Goal: Check status: Check status

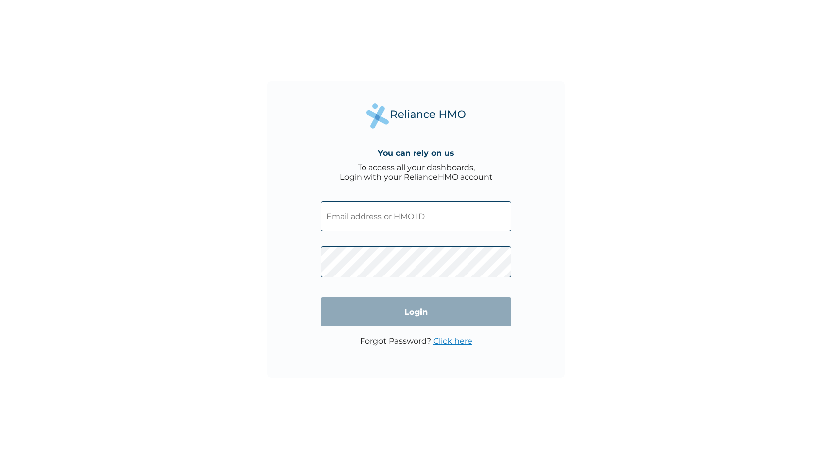
click at [383, 227] on input "text" at bounding box center [416, 216] width 190 height 30
type input "MWC/10002/A"
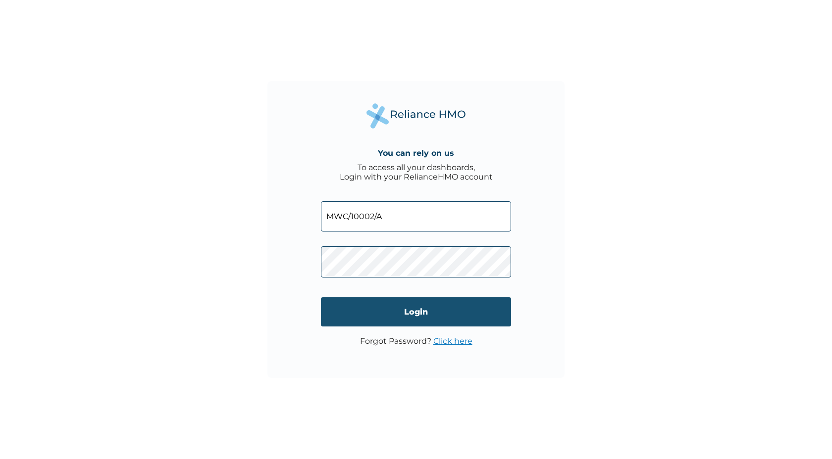
click at [468, 311] on input "Login" at bounding box center [416, 311] width 190 height 29
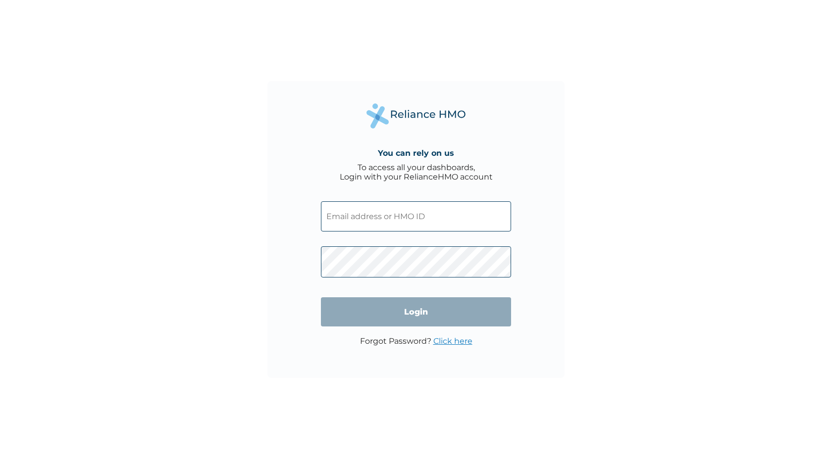
click at [433, 208] on input "text" at bounding box center [416, 216] width 190 height 30
type input "JUV/10005/A"
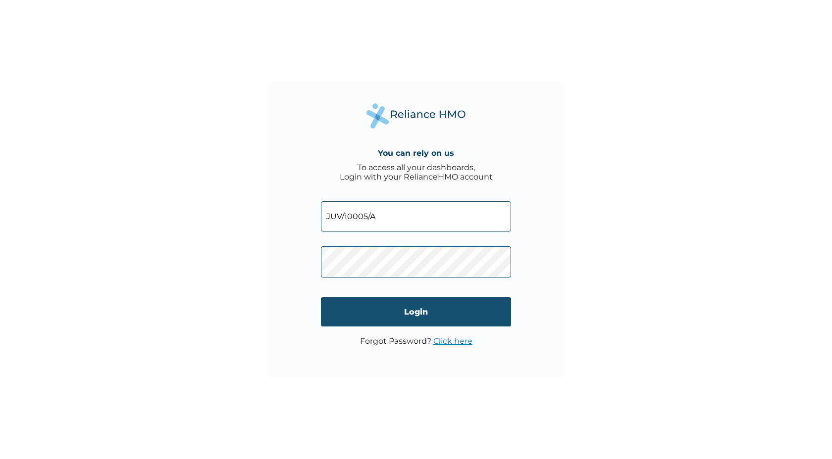
click at [451, 317] on input "Login" at bounding box center [416, 311] width 190 height 29
